Goal: Answer question/provide support: Answer question/provide support

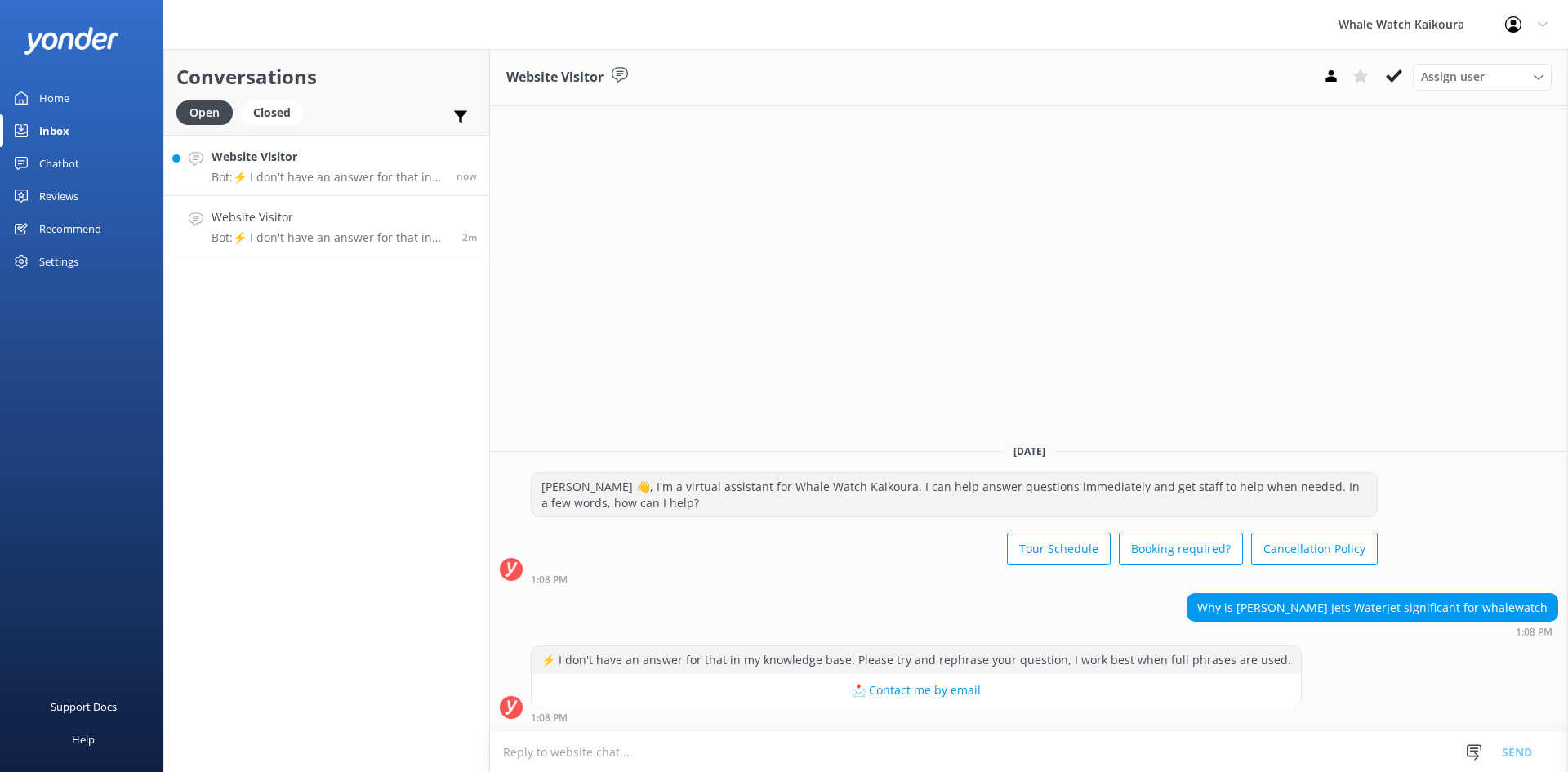
click at [361, 178] on p "Bot: ⚡ I don't have an answer for that in my knowledge base. Please try and rep…" at bounding box center [328, 177] width 233 height 15
drag, startPoint x: 1488, startPoint y: 608, endPoint x: 1567, endPoint y: 615, distance: 79.3
click at [1567, 615] on div "Explain why innovation is important for a business such as HamiltonJet 1:10 PM" at bounding box center [1029, 615] width 1079 height 45
copy div "HamiltonJet"
